Goal: Task Accomplishment & Management: Use online tool/utility

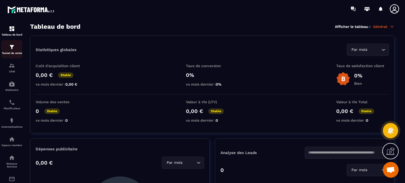
click at [15, 54] on p "Tunnel de vente" at bounding box center [11, 53] width 21 height 3
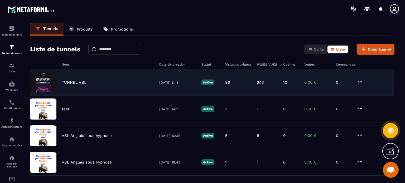
click at [74, 82] on p "TUNNEL VSL" at bounding box center [74, 82] width 25 height 5
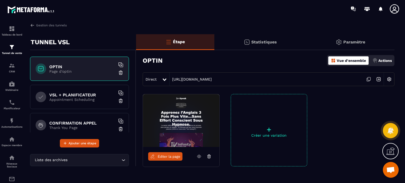
click at [168, 155] on span "Éditer la page" at bounding box center [169, 157] width 23 height 4
